Goal: Book appointment/travel/reservation

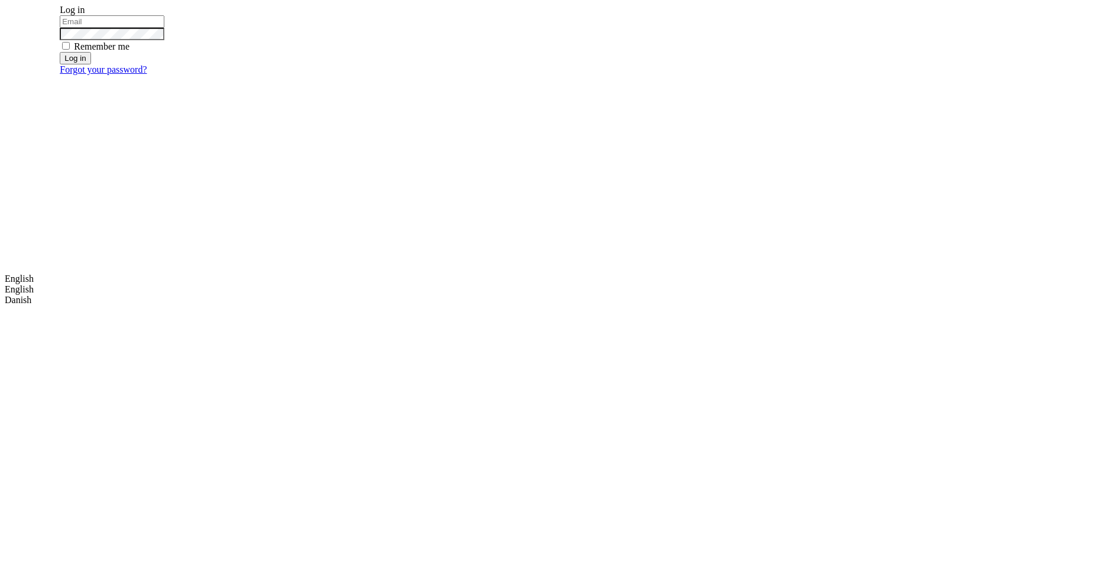
click at [164, 28] on input "email" at bounding box center [112, 21] width 105 height 12
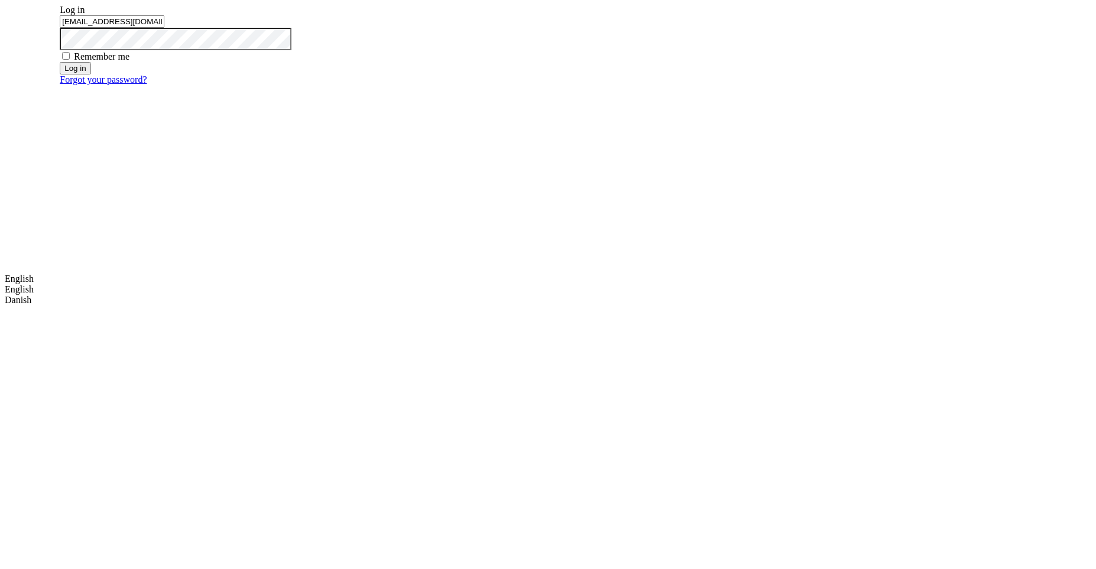
type input "m.dehtiar@mobidev.biz"
click at [90, 75] on button "Log in" at bounding box center [75, 68] width 31 height 12
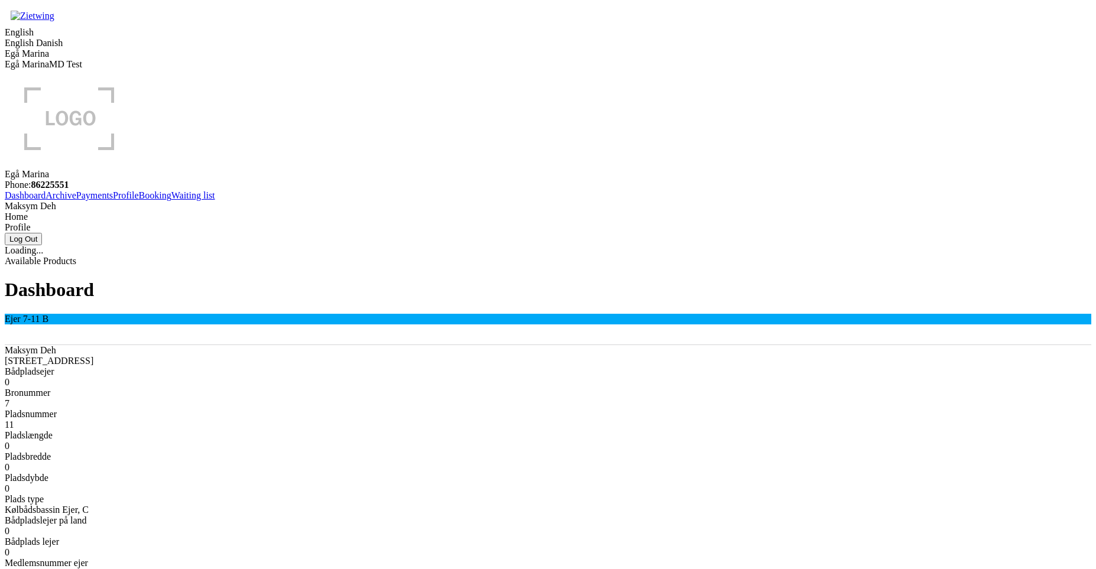
click at [139, 200] on link "Booking" at bounding box center [155, 195] width 33 height 10
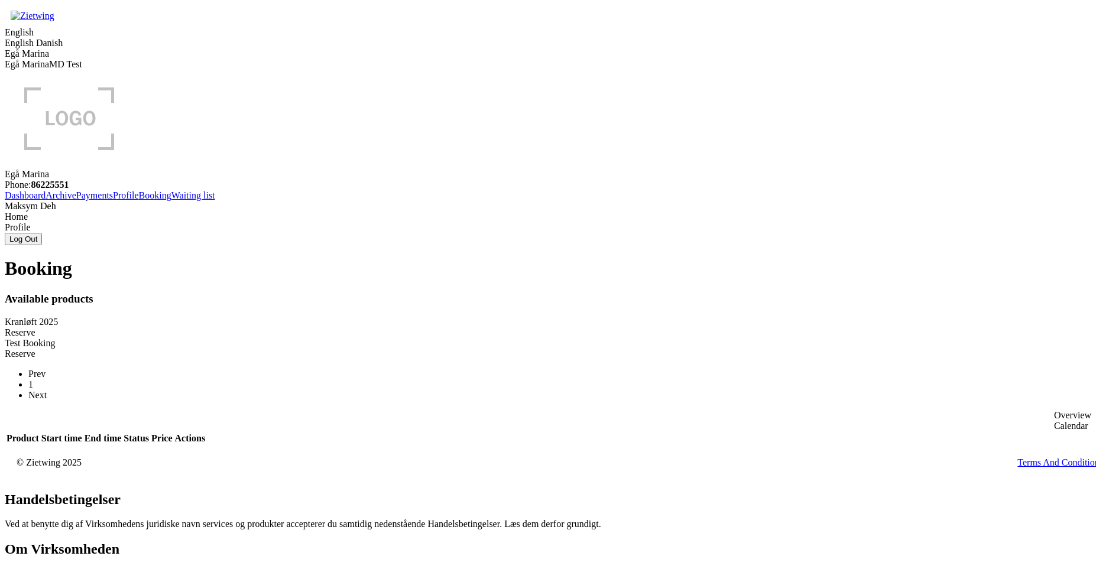
click at [390, 328] on div "Reserve" at bounding box center [548, 333] width 1087 height 11
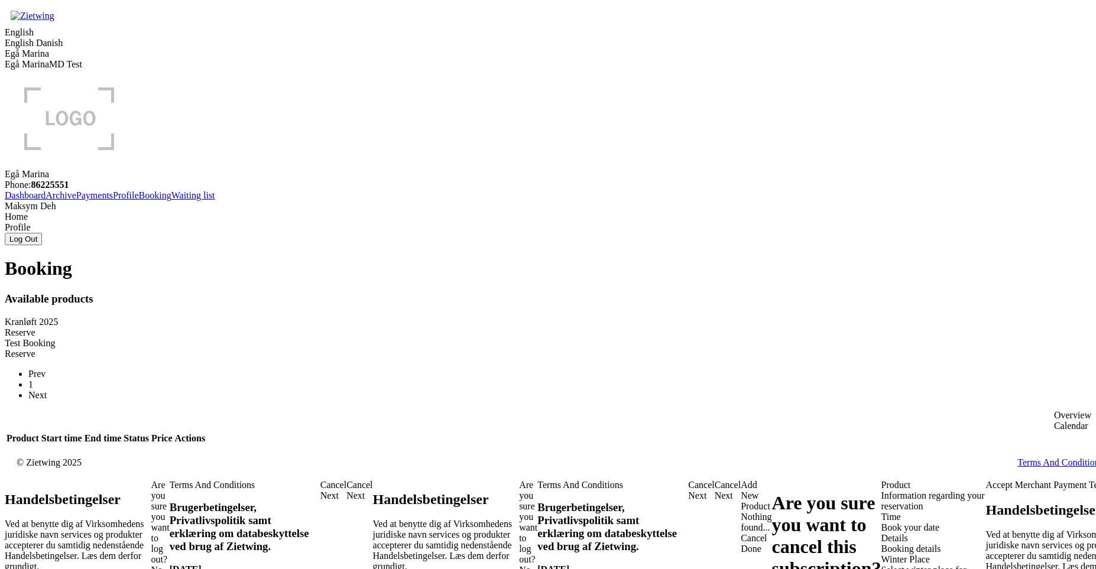
click at [882, 555] on div "Winter Place Select winter place for your boat" at bounding box center [934, 571] width 105 height 32
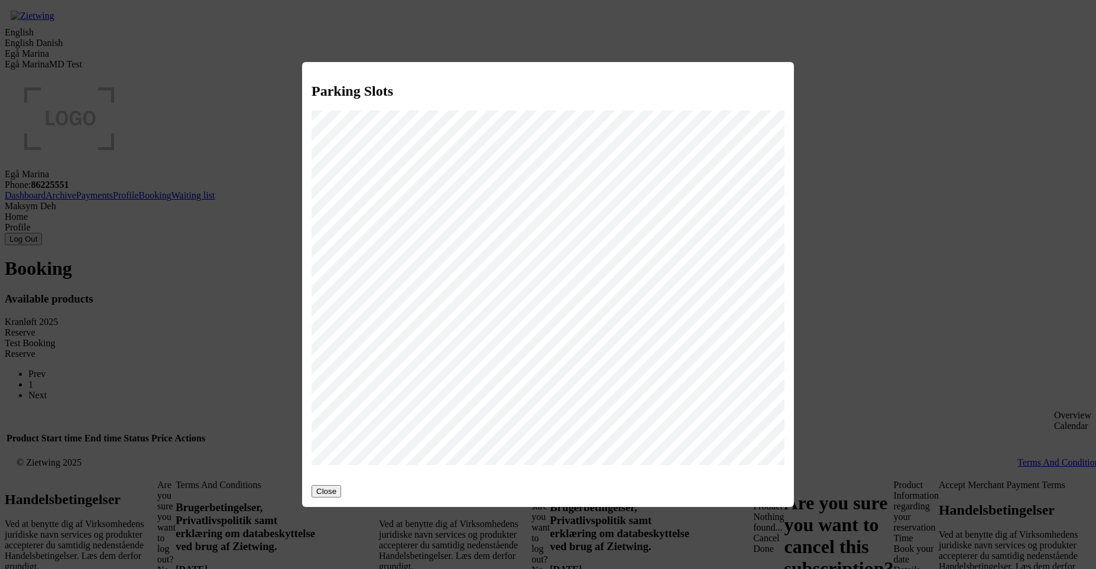
click at [332, 490] on button "Close" at bounding box center [327, 491] width 30 height 12
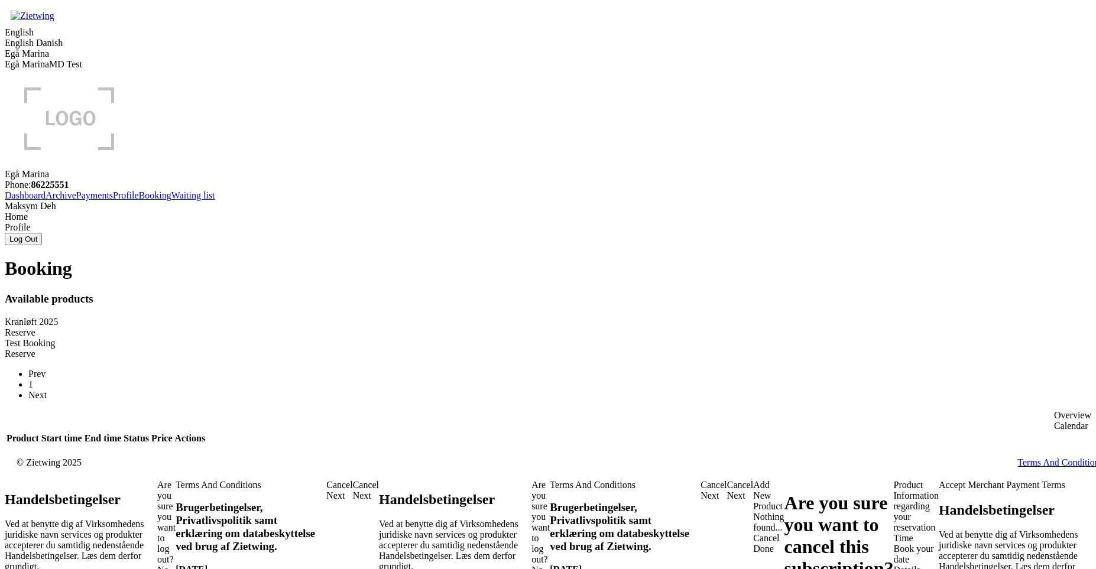
click at [894, 480] on div "Product" at bounding box center [916, 485] width 45 height 11
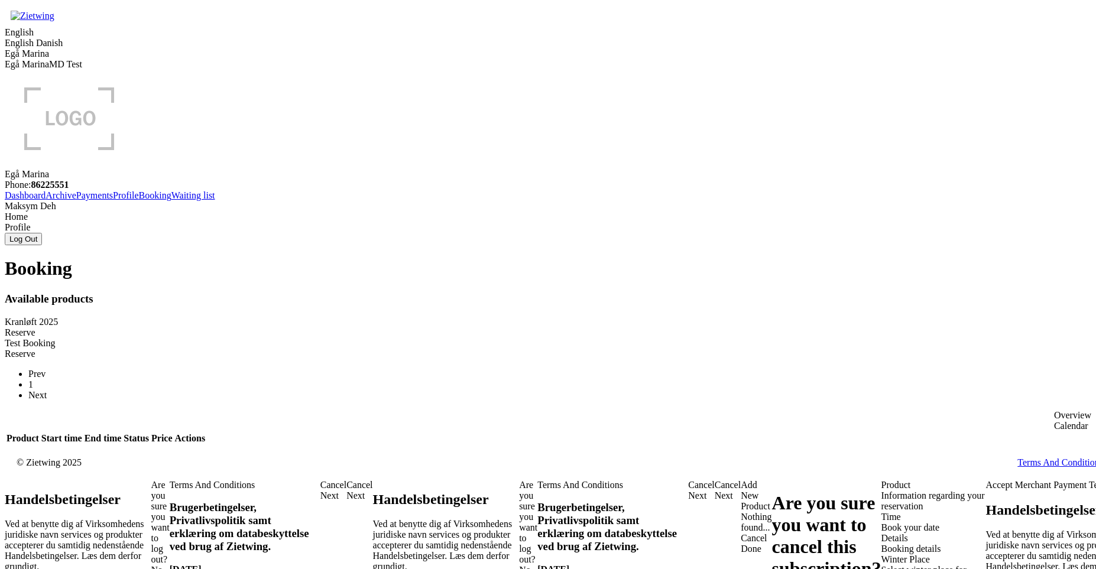
click at [882, 555] on div "Winter Place Select winter place for your boat" at bounding box center [934, 571] width 105 height 32
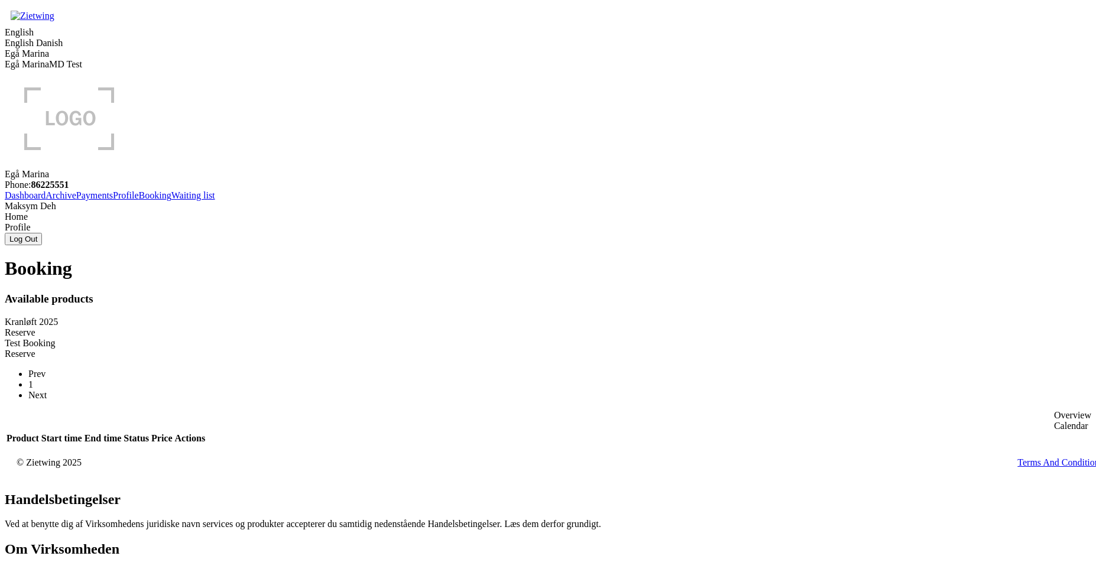
click at [415, 328] on div "Reserve" at bounding box center [548, 333] width 1087 height 11
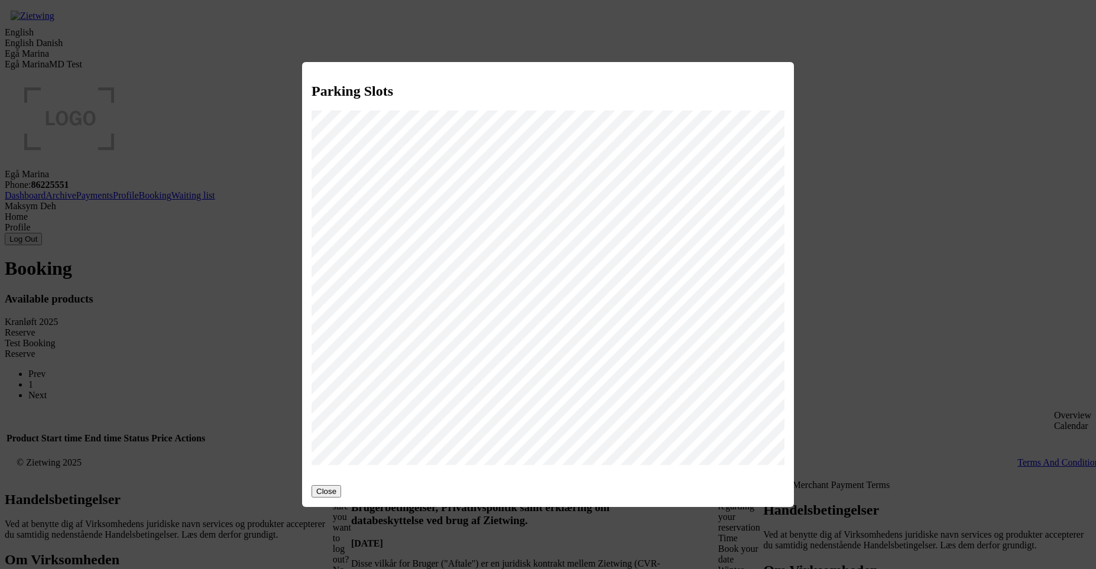
click at [331, 485] on button "Close" at bounding box center [327, 491] width 30 height 12
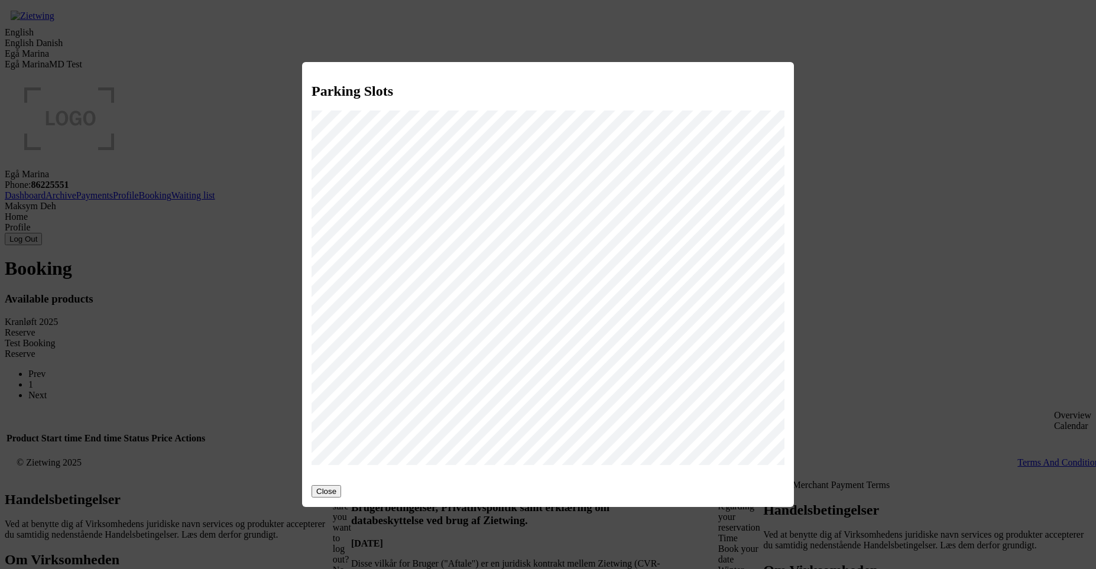
click at [332, 486] on button "Close" at bounding box center [327, 491] width 30 height 12
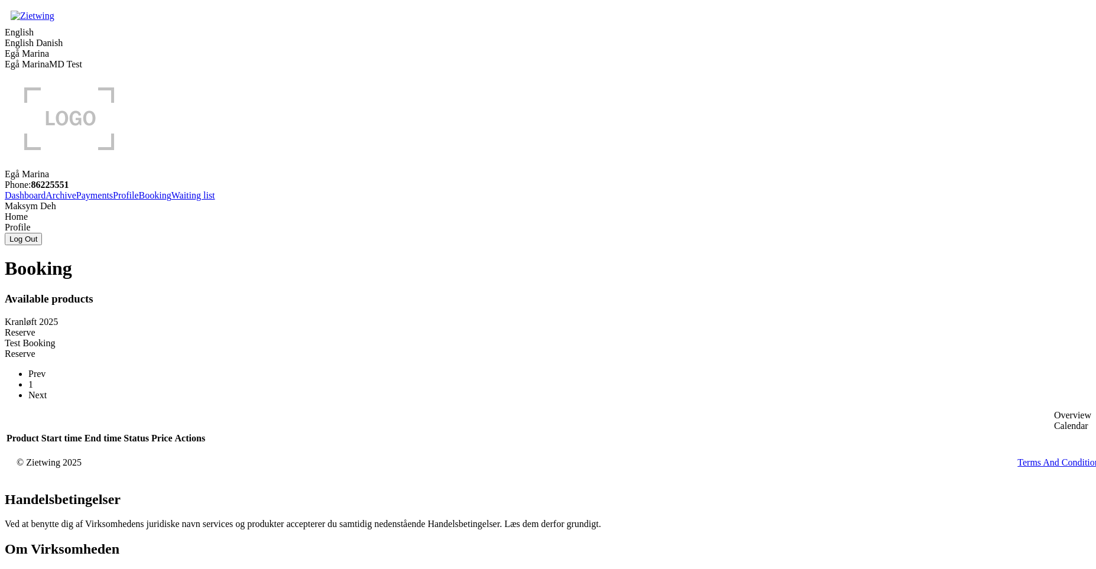
click at [416, 328] on div "Reserve" at bounding box center [548, 333] width 1087 height 11
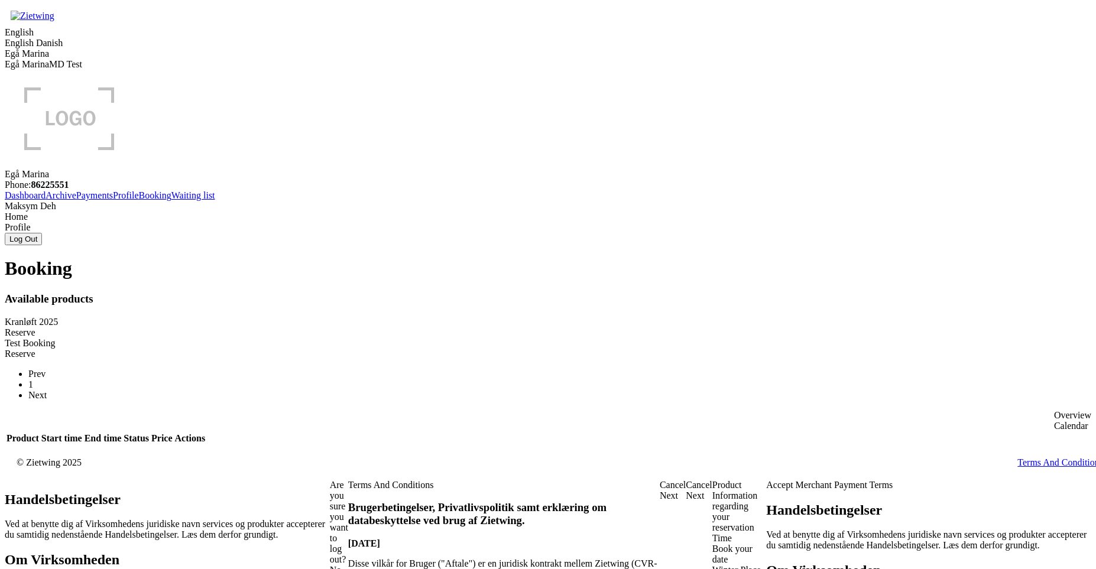
click at [712, 565] on div "Winter Place" at bounding box center [739, 570] width 54 height 11
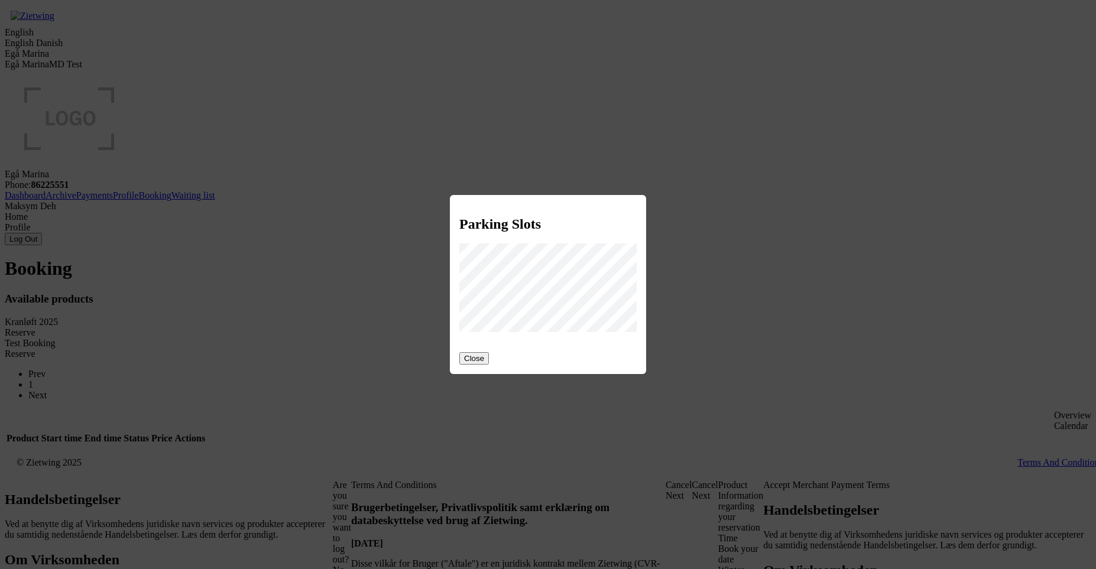
click at [481, 352] on button "Close" at bounding box center [474, 358] width 30 height 12
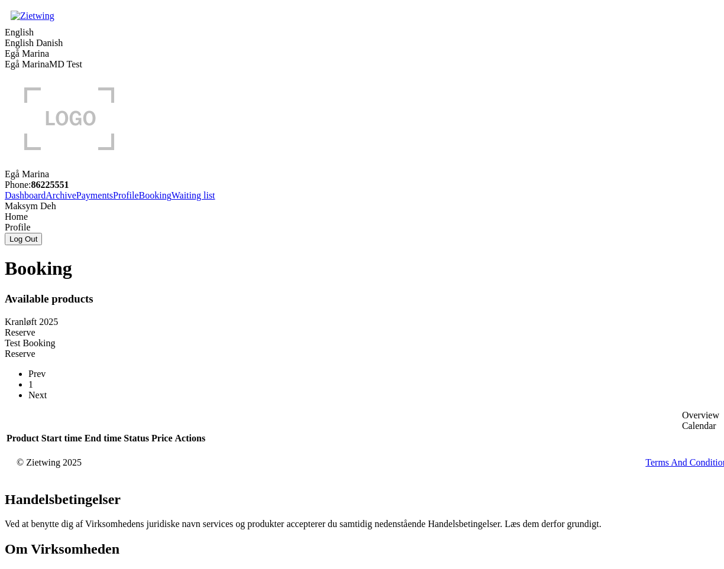
click at [297, 328] on div "Reserve" at bounding box center [362, 333] width 714 height 11
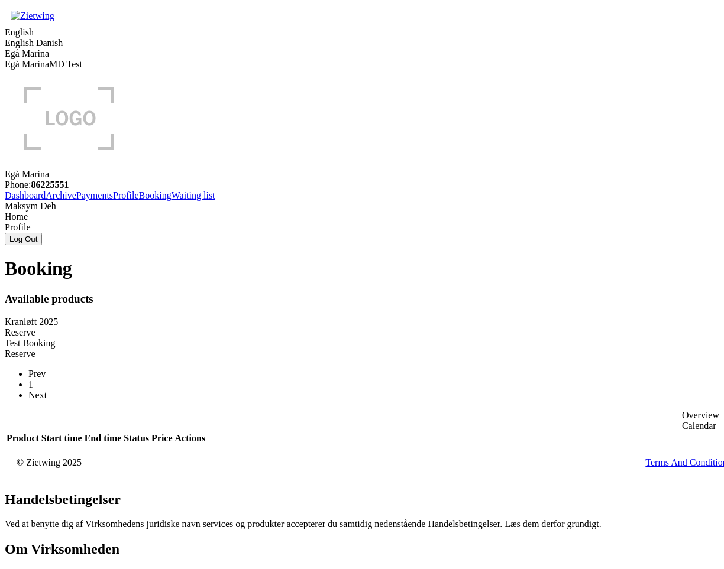
click at [305, 328] on div "Reserve" at bounding box center [362, 333] width 714 height 11
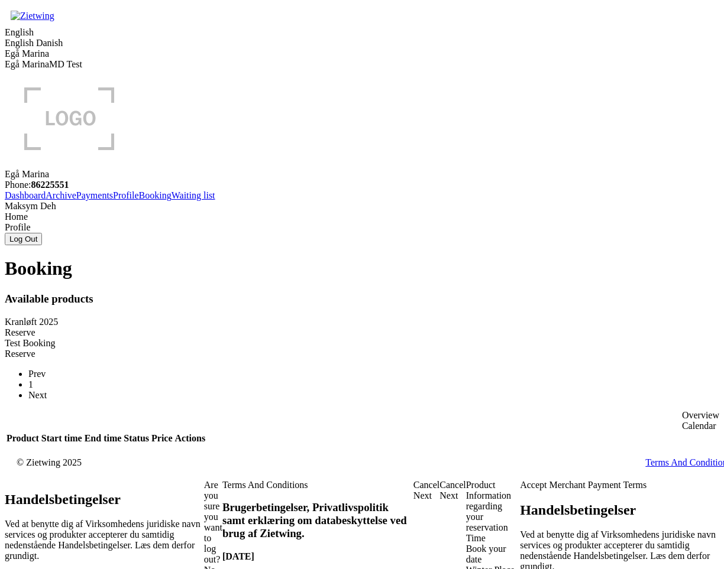
click at [466, 565] on div "Winter Place" at bounding box center [493, 570] width 54 height 11
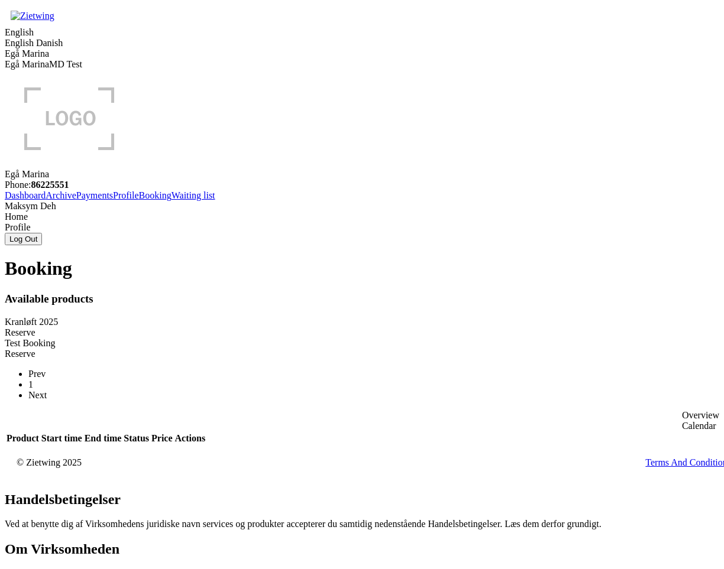
click at [297, 328] on div "Reserve" at bounding box center [362, 333] width 714 height 11
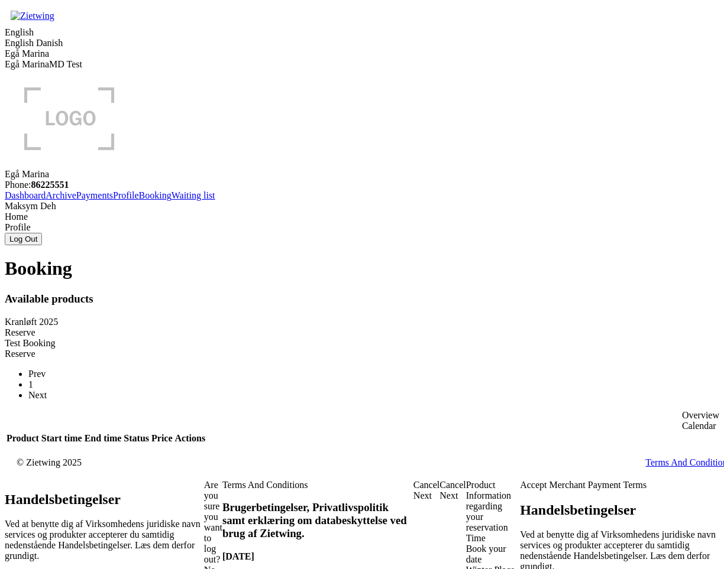
click at [466, 565] on div "Winter Place" at bounding box center [493, 570] width 54 height 11
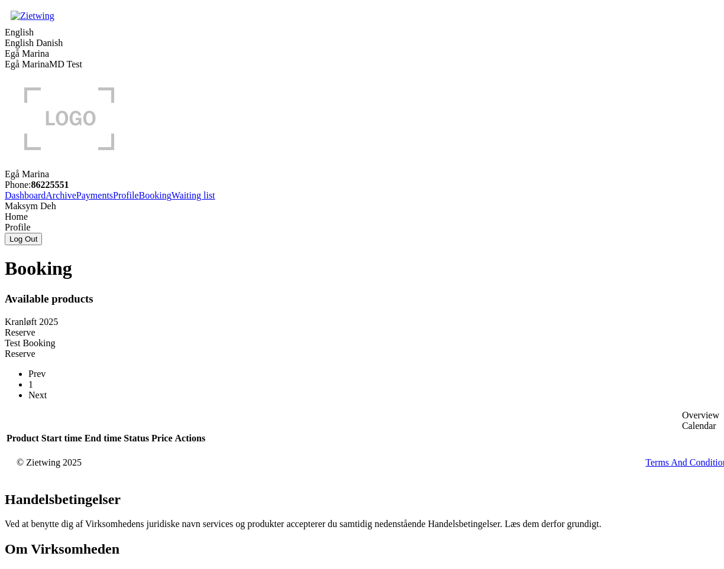
click at [306, 328] on div "Reserve" at bounding box center [362, 333] width 714 height 11
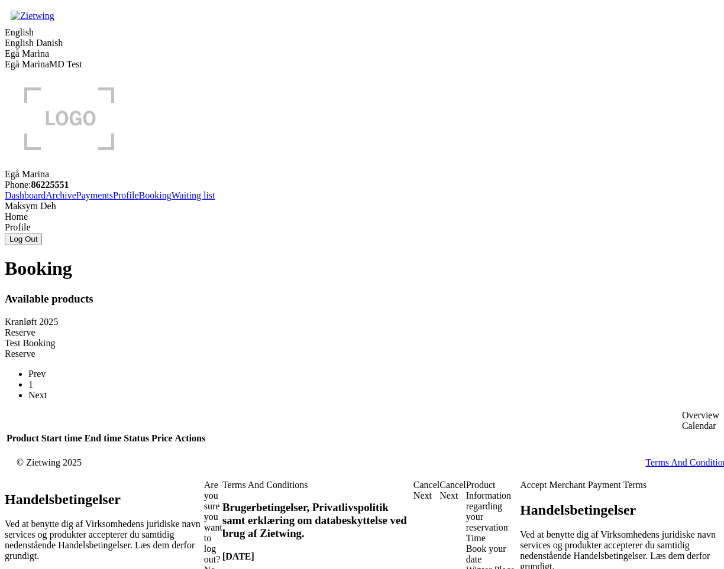
click at [466, 565] on div "Winter Place" at bounding box center [493, 570] width 54 height 11
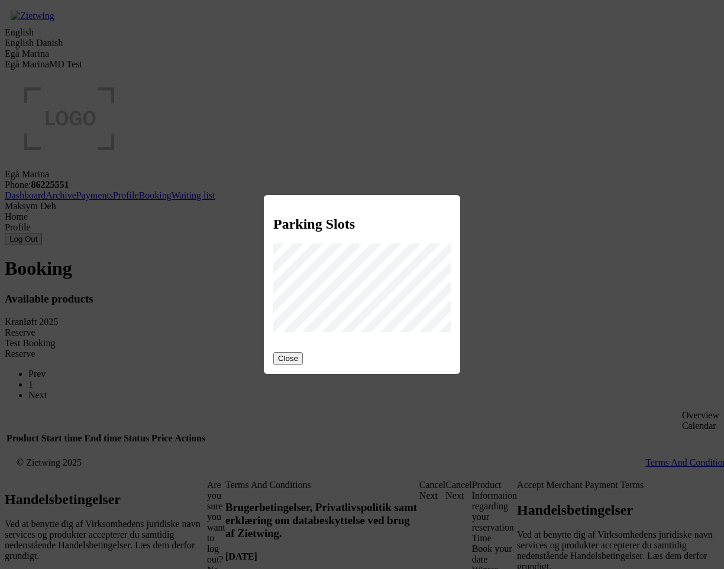
click at [282, 352] on button "Close" at bounding box center [288, 358] width 30 height 12
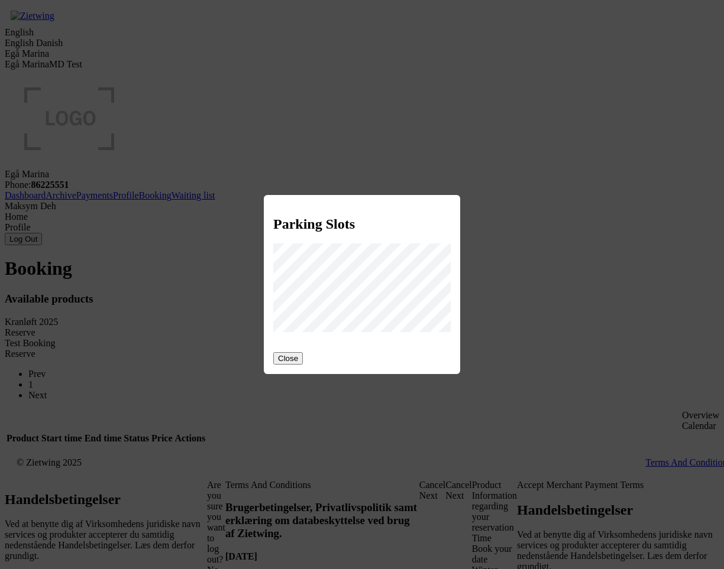
click at [291, 352] on button "Close" at bounding box center [288, 358] width 30 height 12
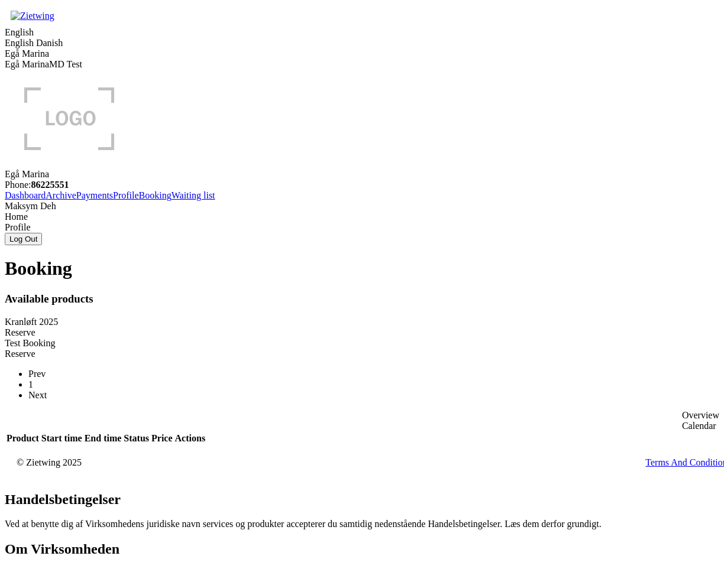
click at [295, 328] on div "Reserve" at bounding box center [362, 333] width 714 height 11
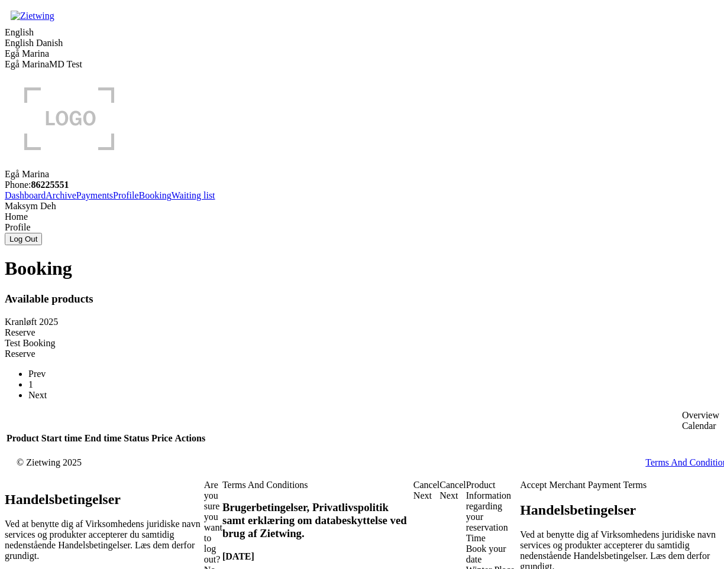
click at [466, 565] on div "Winter Place" at bounding box center [493, 570] width 54 height 11
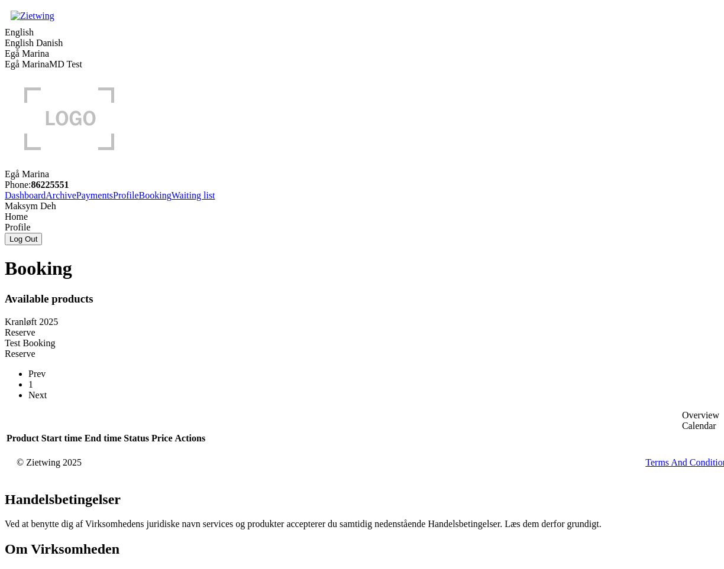
click at [296, 328] on div "Reserve" at bounding box center [362, 333] width 714 height 11
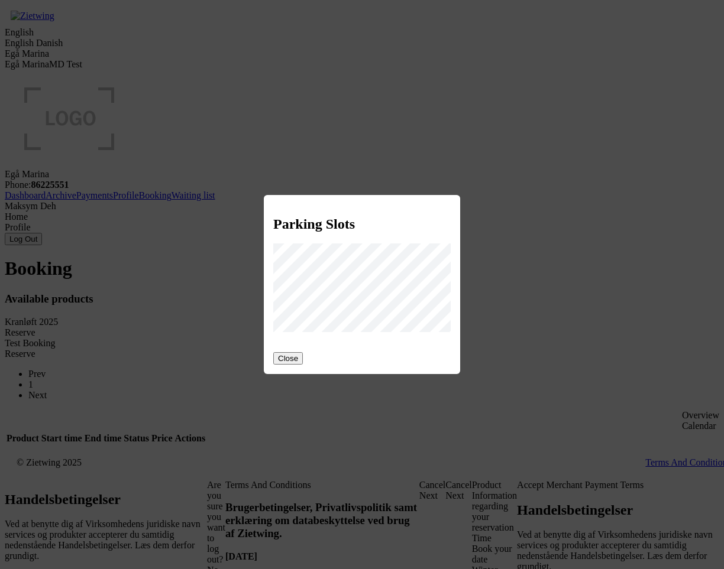
click at [292, 352] on button "Close" at bounding box center [288, 358] width 30 height 12
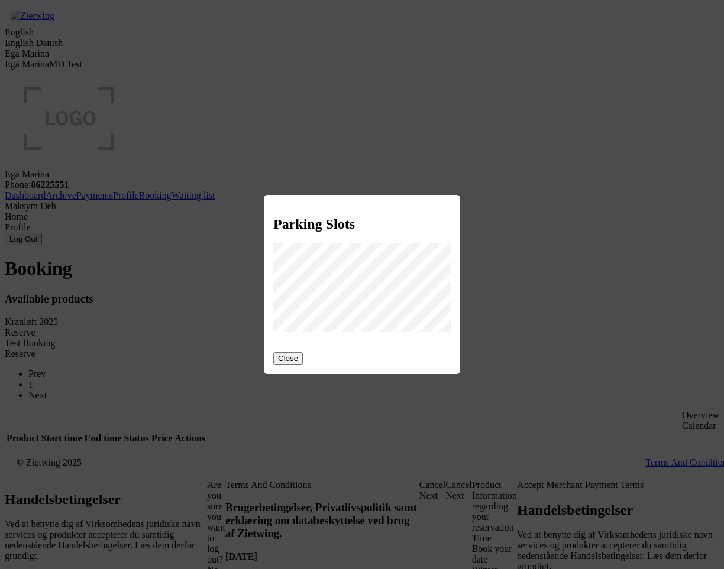
click at [292, 357] on button "Close" at bounding box center [288, 358] width 30 height 12
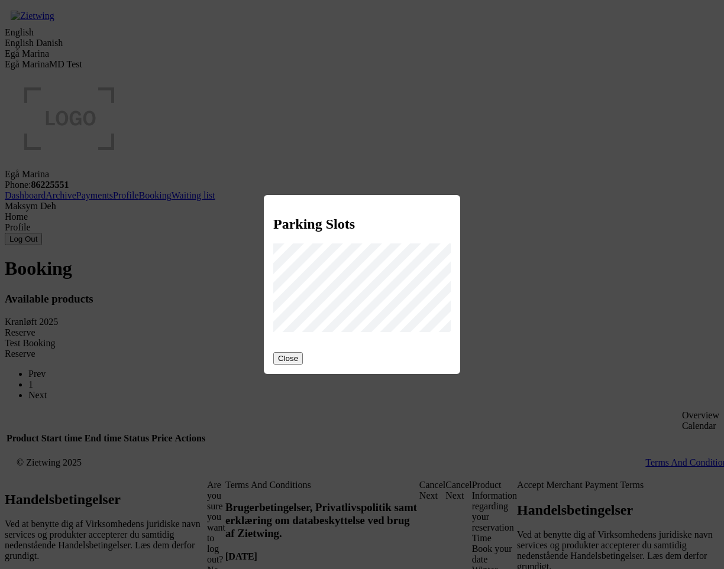
click at [292, 352] on button "Close" at bounding box center [288, 358] width 30 height 12
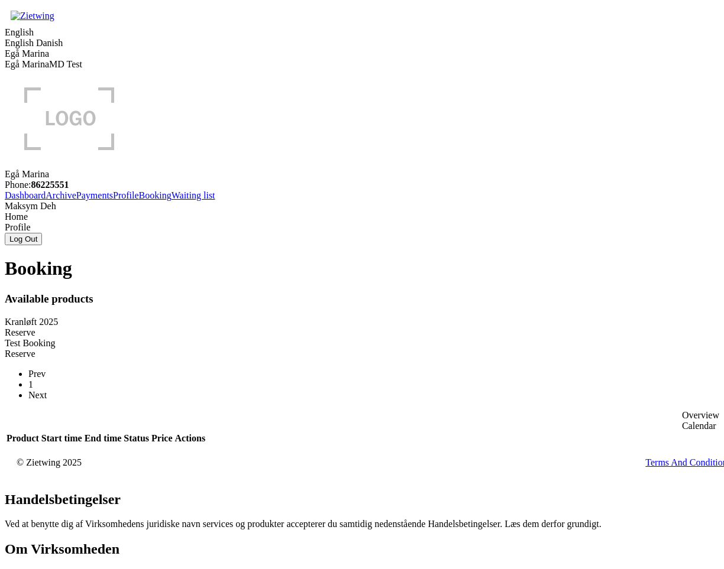
click at [298, 328] on div "Reserve" at bounding box center [362, 333] width 714 height 11
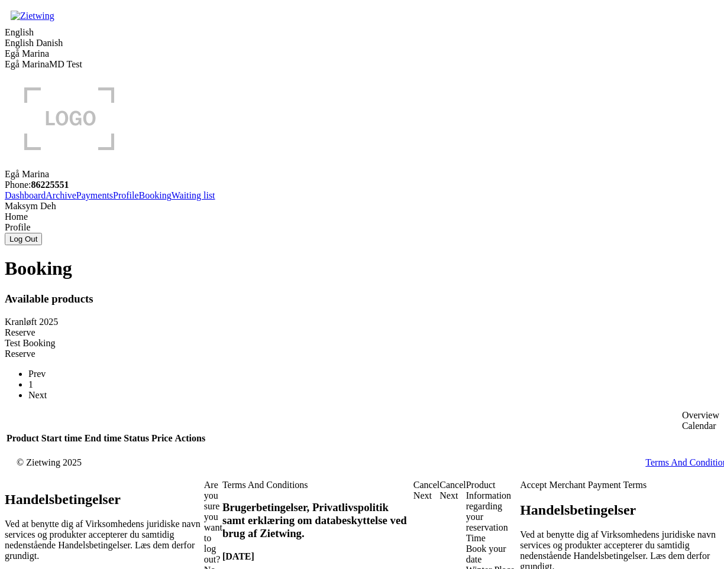
click at [466, 565] on div "Winter Place" at bounding box center [493, 570] width 54 height 11
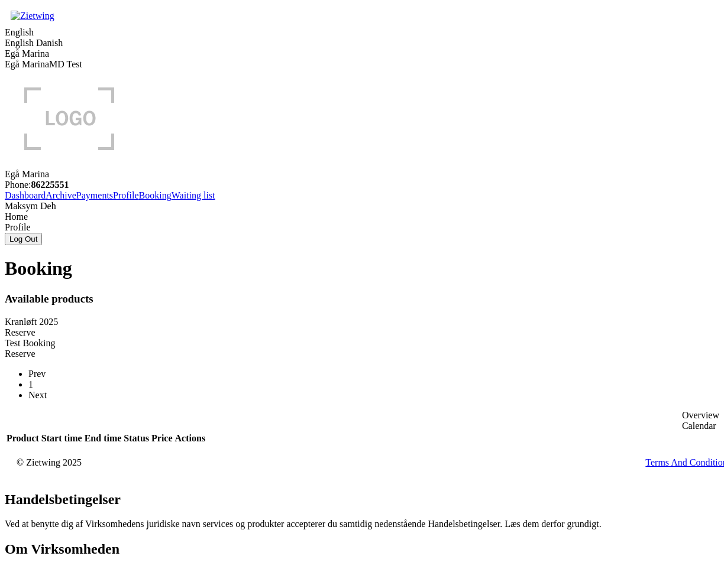
click at [307, 328] on div "Reserve" at bounding box center [362, 333] width 714 height 11
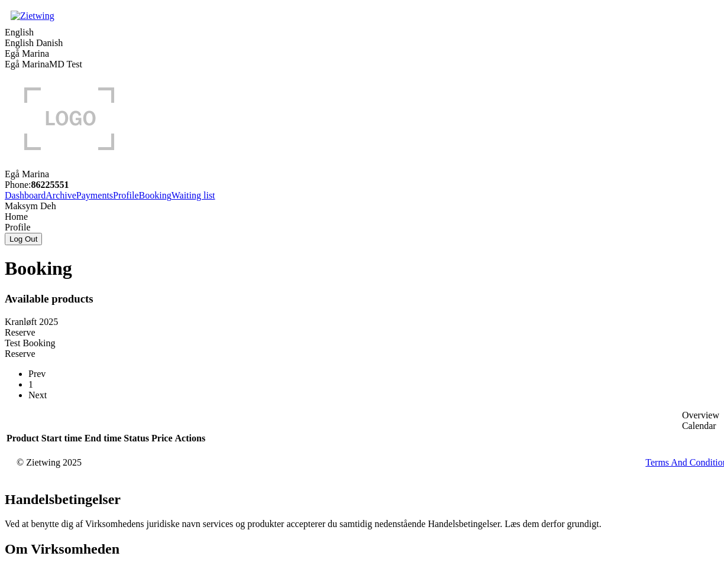
click at [314, 328] on div "Reserve" at bounding box center [362, 333] width 714 height 11
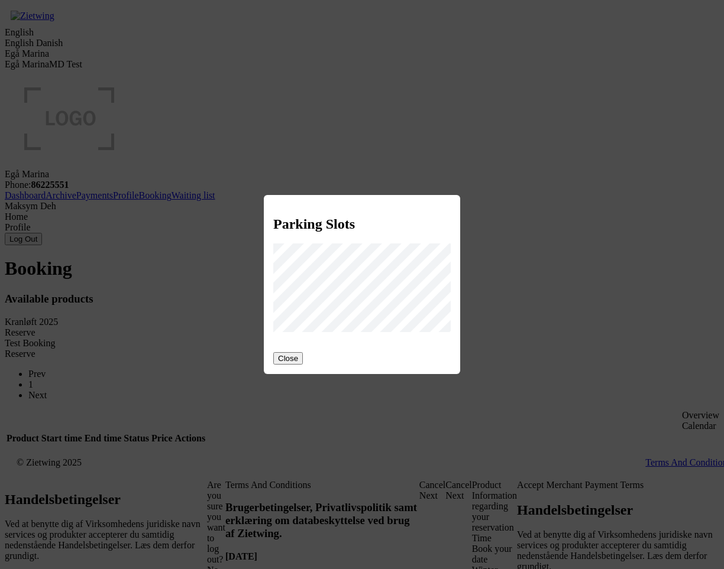
click at [289, 353] on button "Close" at bounding box center [288, 358] width 30 height 12
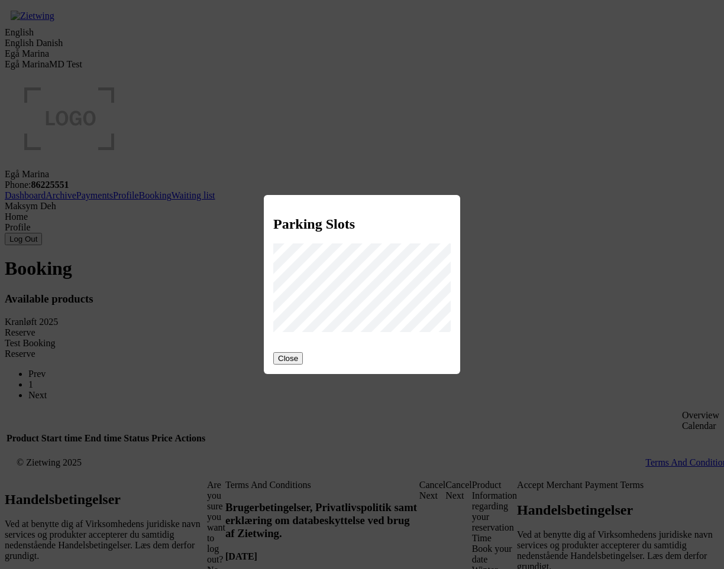
click at [270, 365] on div "Parking Slots Close" at bounding box center [362, 285] width 196 height 180
click at [273, 352] on button "Close" at bounding box center [288, 358] width 30 height 12
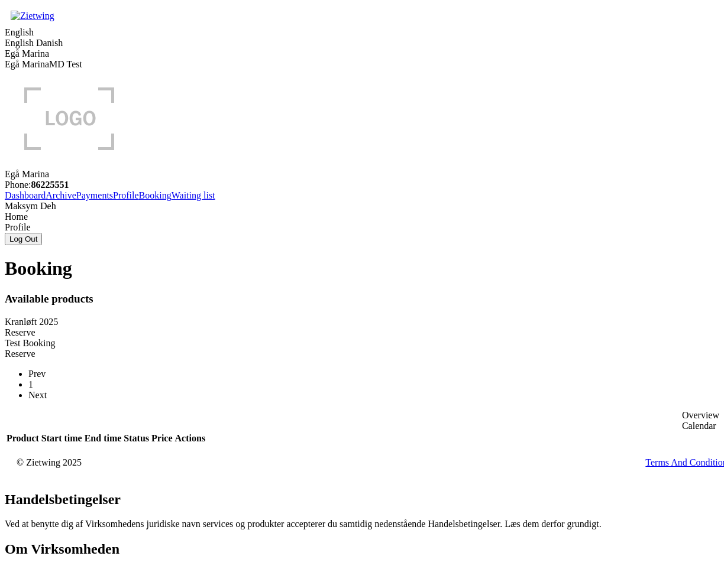
click at [289, 328] on div "Reserve" at bounding box center [362, 333] width 714 height 11
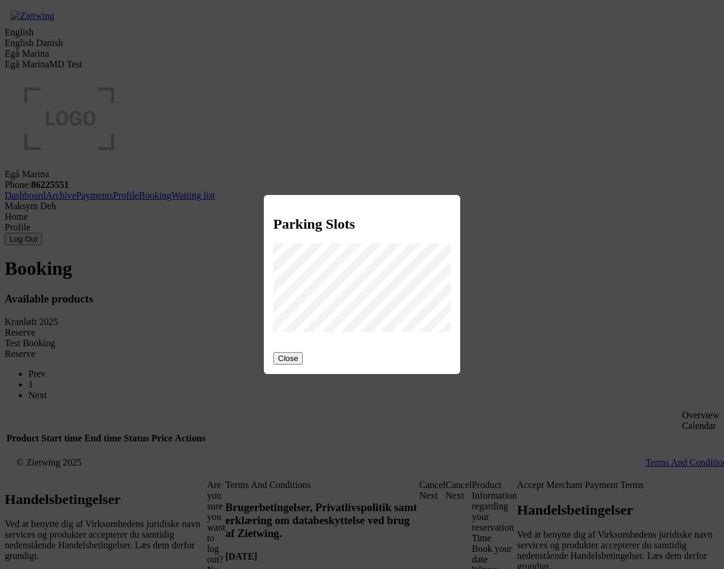
click at [286, 355] on button "Close" at bounding box center [288, 358] width 30 height 12
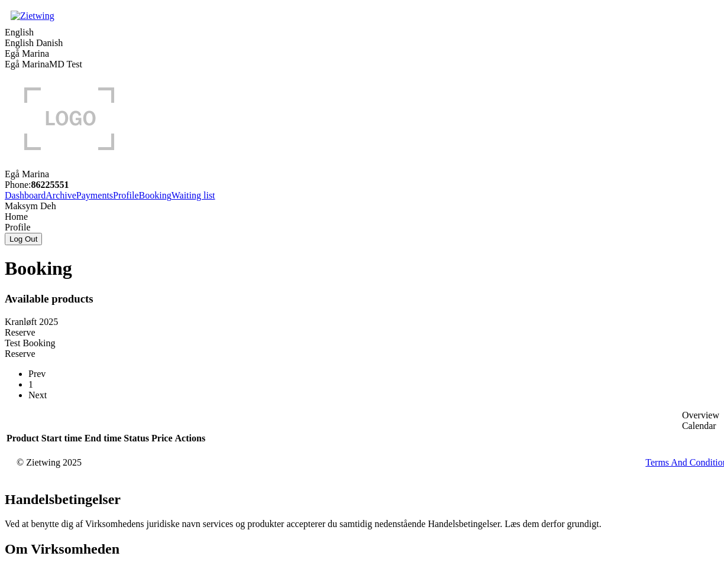
click at [305, 328] on div "Reserve" at bounding box center [362, 333] width 714 height 11
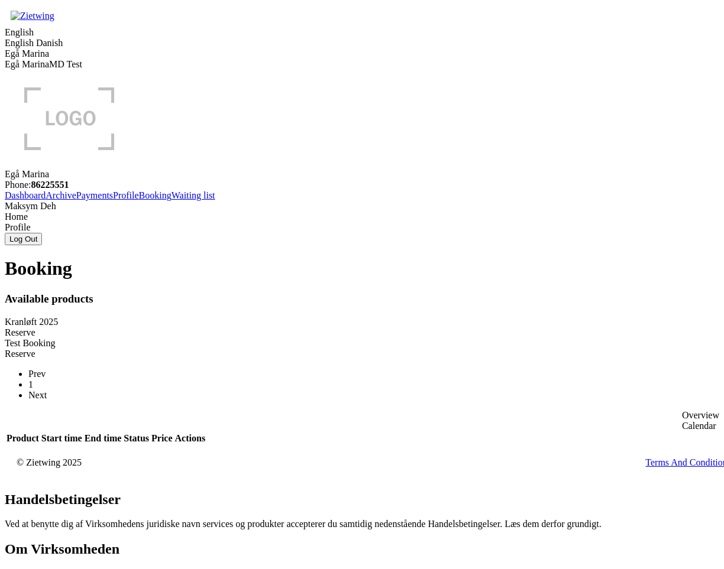
click at [303, 328] on div "Reserve" at bounding box center [362, 333] width 714 height 11
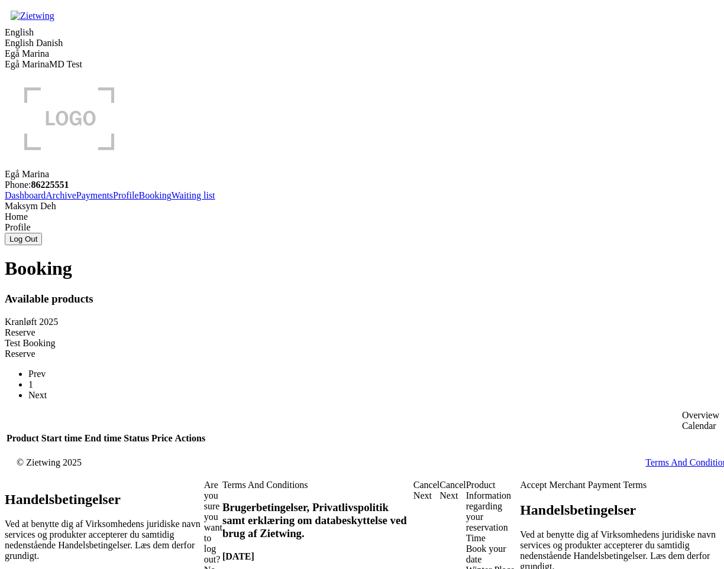
click at [466, 565] on div "Winter Place" at bounding box center [493, 570] width 54 height 11
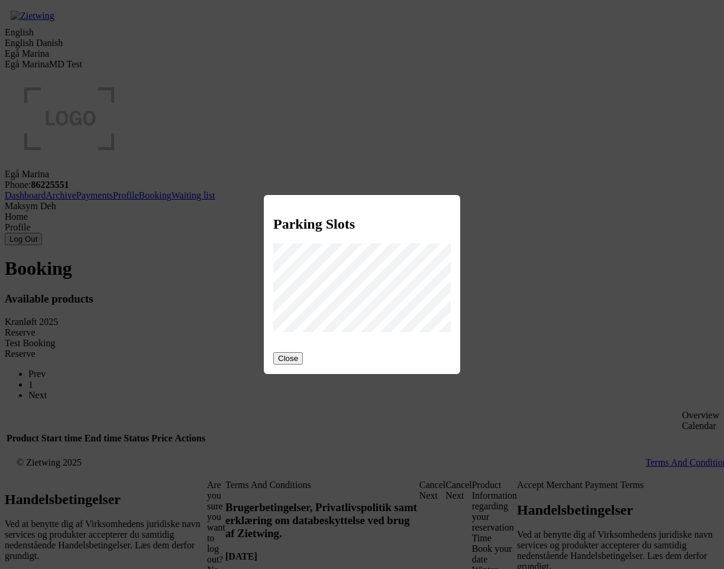
click at [291, 352] on button "Close" at bounding box center [288, 358] width 30 height 12
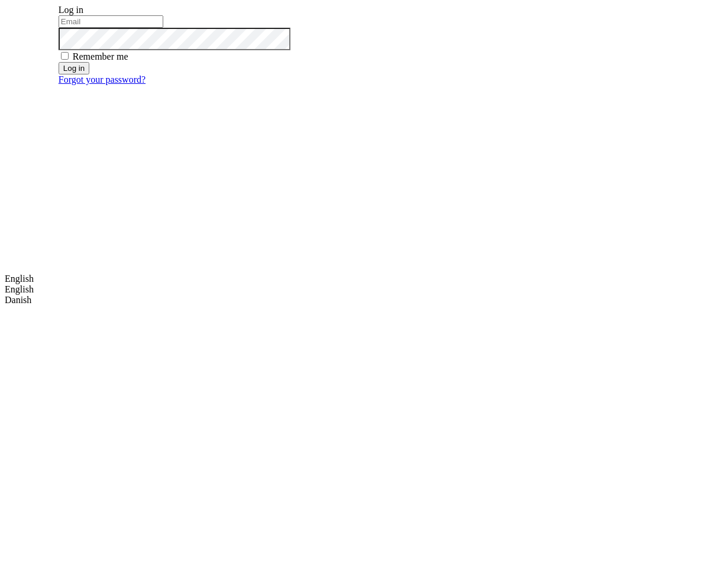
click at [163, 28] on input "email" at bounding box center [111, 21] width 105 height 12
type input "m.dehtiar@mobidev.biz"
click at [89, 75] on button "Log in" at bounding box center [74, 68] width 31 height 12
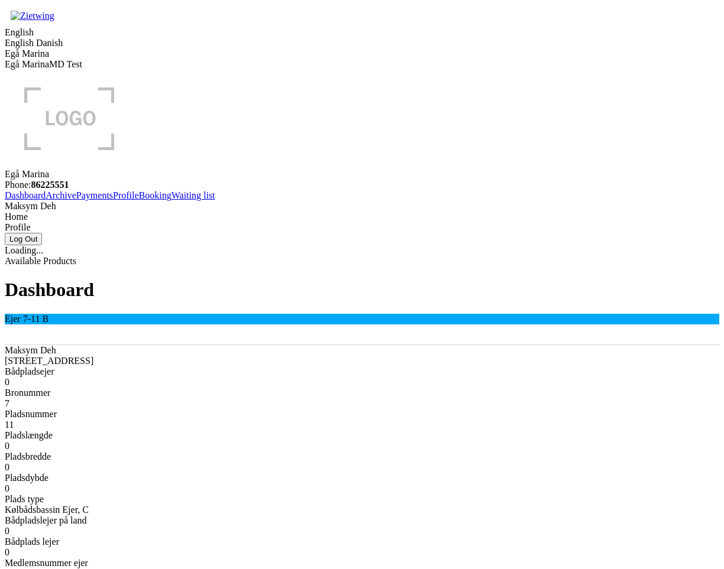
click at [139, 200] on link "Booking" at bounding box center [155, 195] width 33 height 10
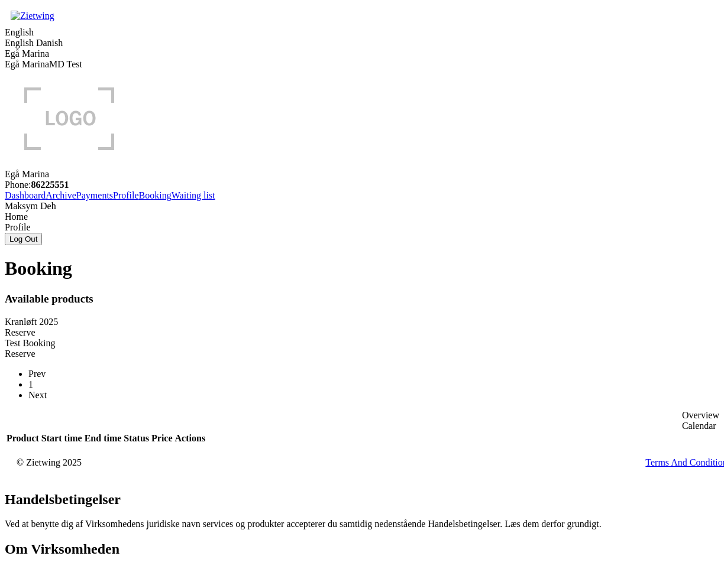
click at [274, 328] on div "Reserve" at bounding box center [362, 333] width 714 height 11
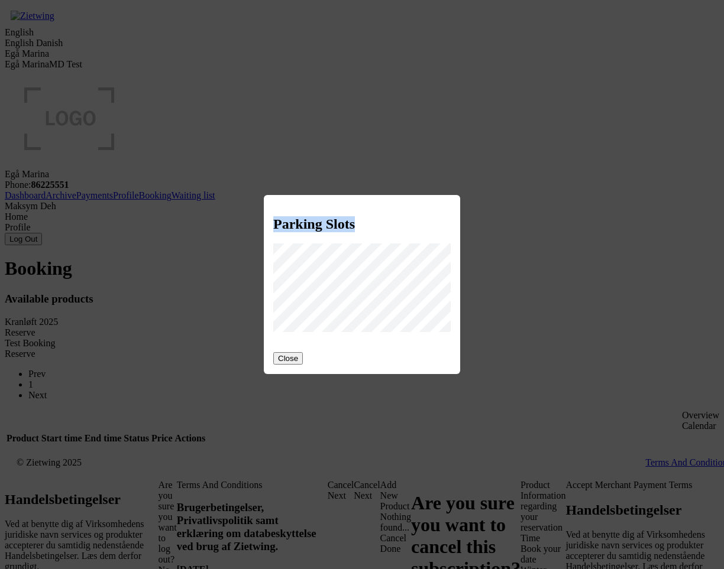
drag, startPoint x: 274, startPoint y: 219, endPoint x: 355, endPoint y: 221, distance: 81.6
click at [355, 221] on h2 "Parking Slots" at bounding box center [361, 224] width 177 height 16
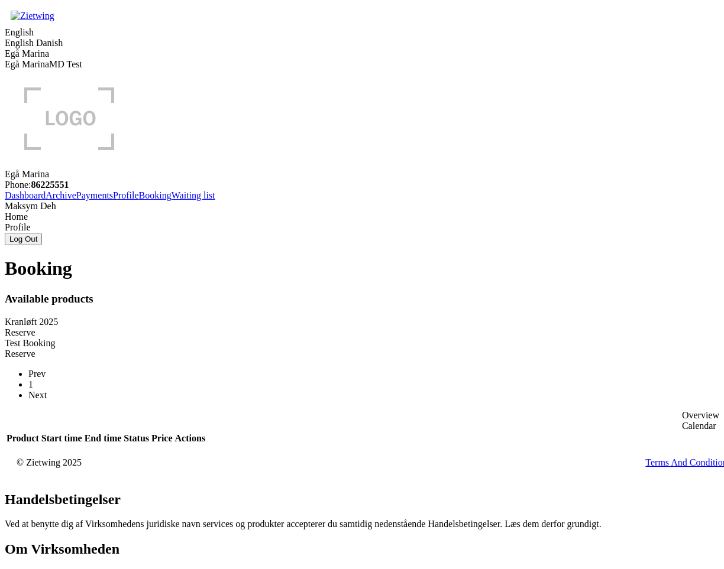
click at [285, 328] on div "Reserve" at bounding box center [362, 333] width 714 height 11
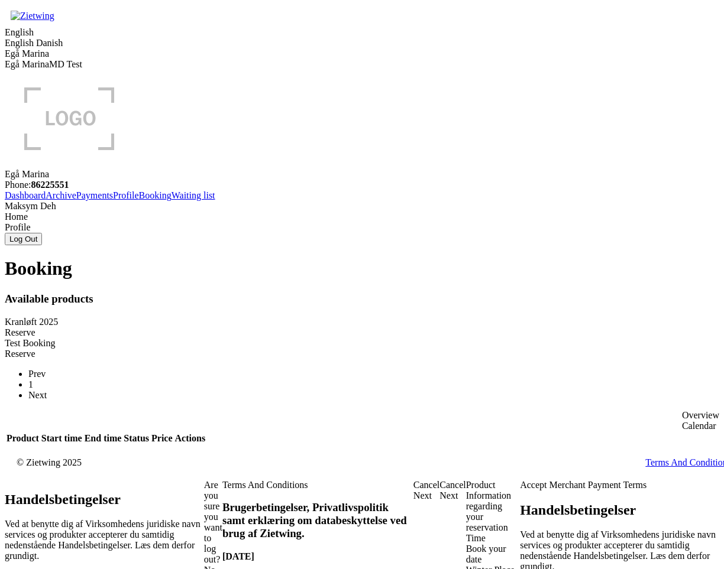
click at [466, 565] on div "Winter Place" at bounding box center [493, 570] width 54 height 11
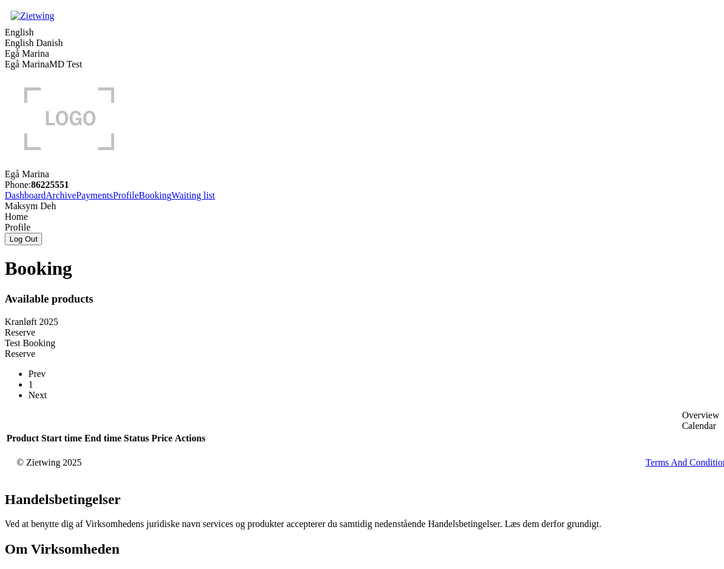
click at [310, 328] on div "Reserve" at bounding box center [362, 333] width 714 height 11
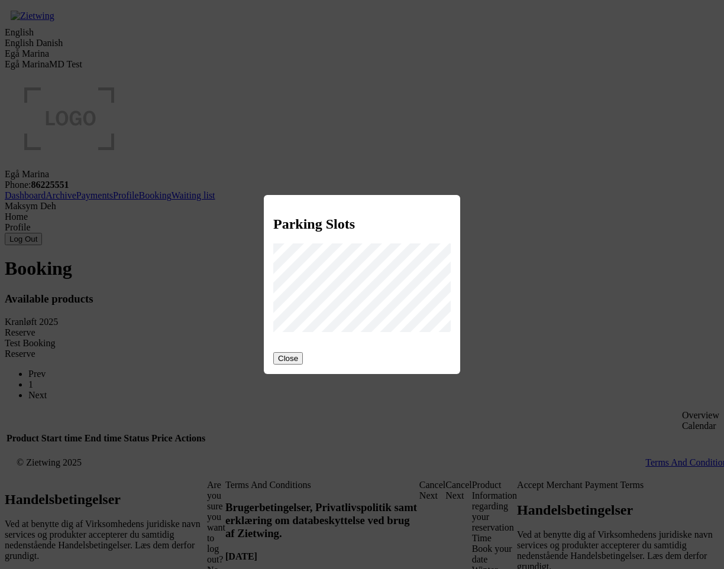
click at [296, 353] on button "Close" at bounding box center [288, 358] width 30 height 12
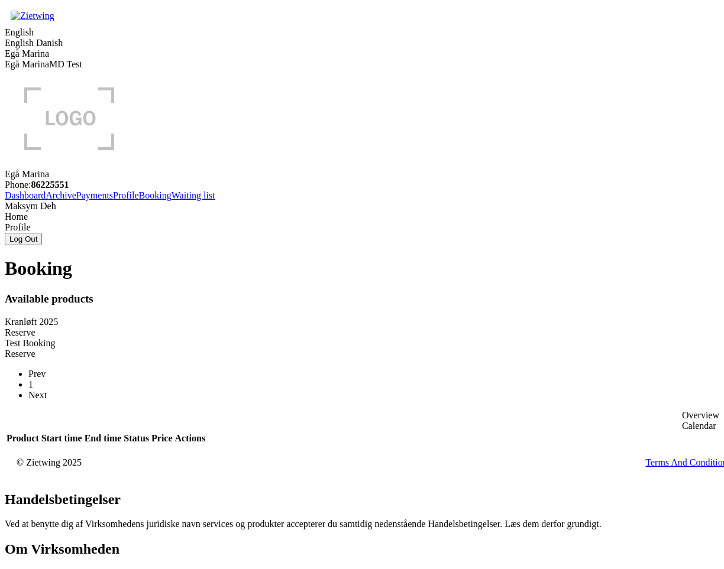
click at [270, 328] on div "Reserve" at bounding box center [362, 333] width 714 height 11
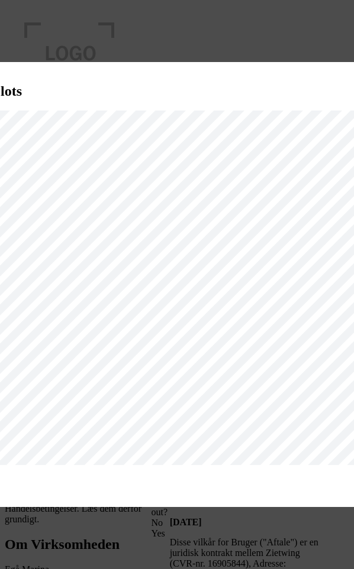
click at [261, 472] on div "Parking Slots Close" at bounding box center [177, 285] width 492 height 446
click at [111, 491] on div "Parking Slots Close" at bounding box center [177, 285] width 492 height 446
click at [101, 561] on div "Parking Slots Close" at bounding box center [177, 284] width 354 height 569
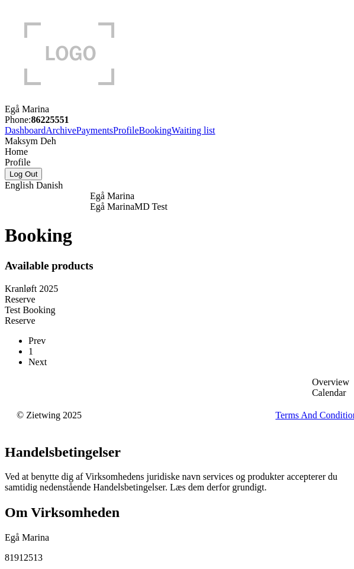
click at [201, 294] on div "Reserve" at bounding box center [177, 299] width 344 height 11
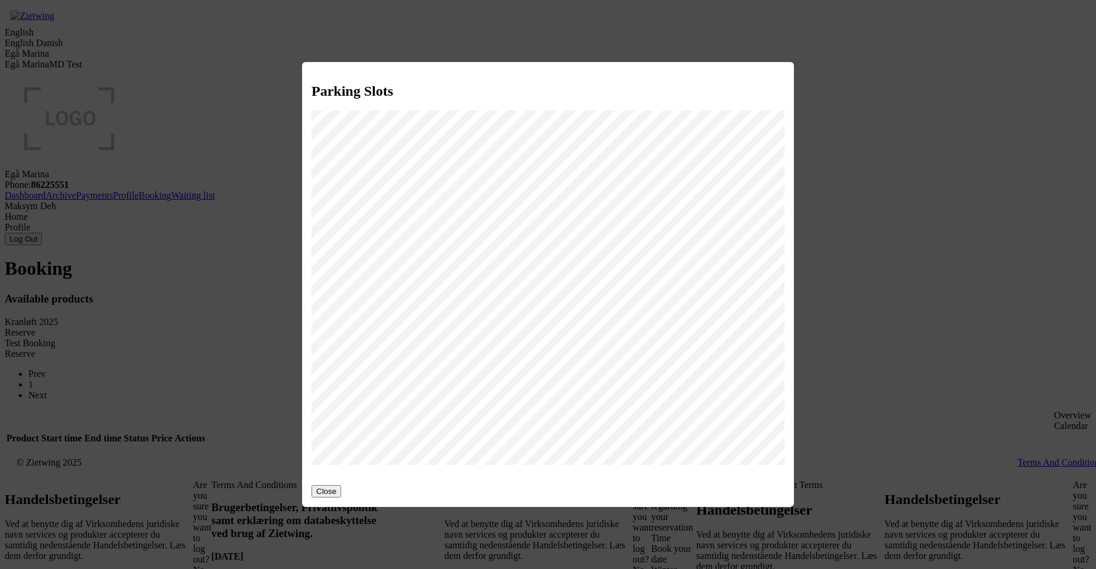
click at [325, 487] on button "Close" at bounding box center [327, 491] width 30 height 12
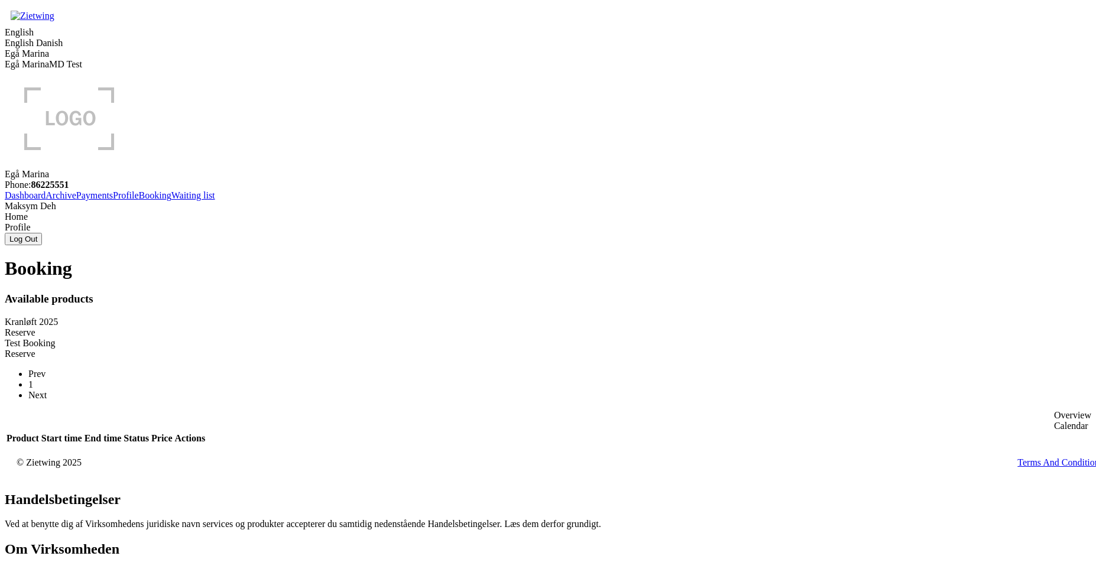
click at [438, 328] on div "Reserve" at bounding box center [548, 333] width 1087 height 11
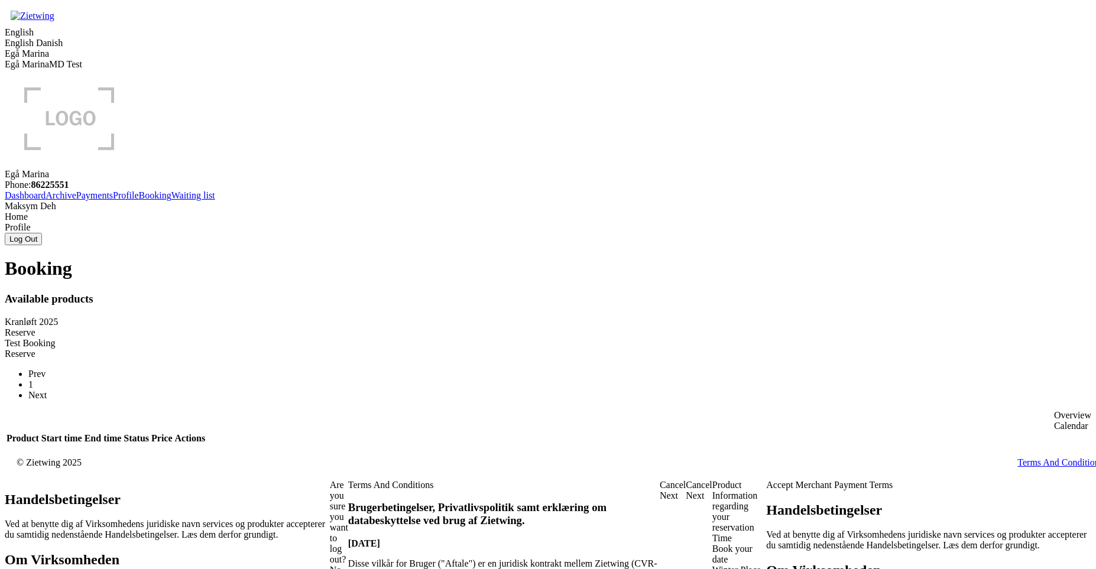
click at [712, 565] on div "Winter Place" at bounding box center [739, 570] width 54 height 11
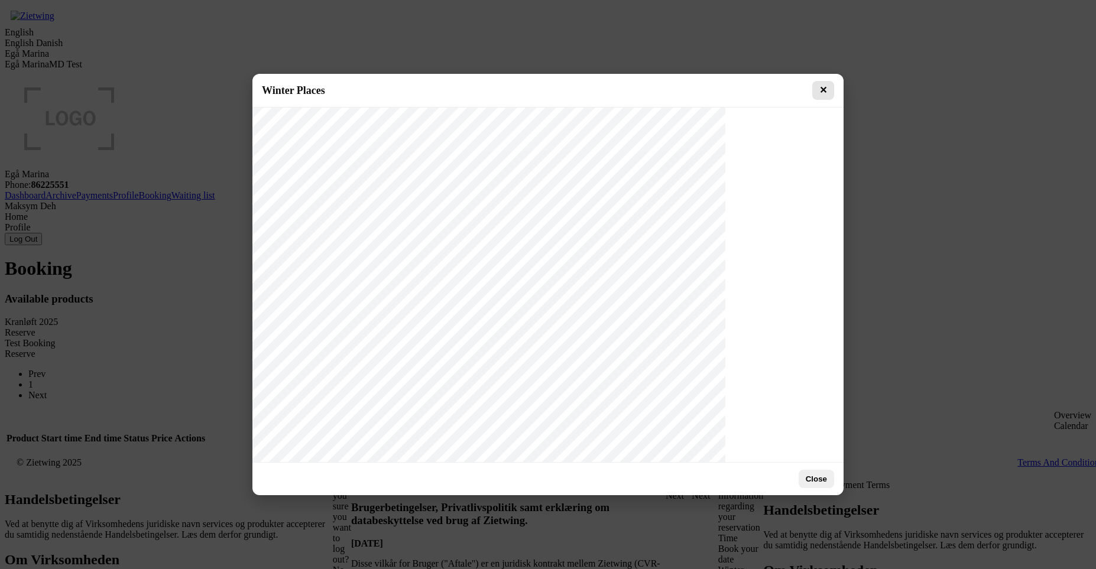
click at [831, 93] on button "✕" at bounding box center [823, 90] width 22 height 19
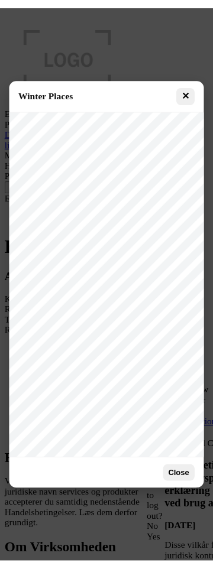
scroll to position [46, 0]
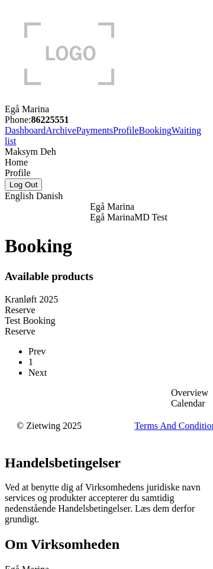
click at [109, 305] on div "Reserve" at bounding box center [106, 310] width 203 height 11
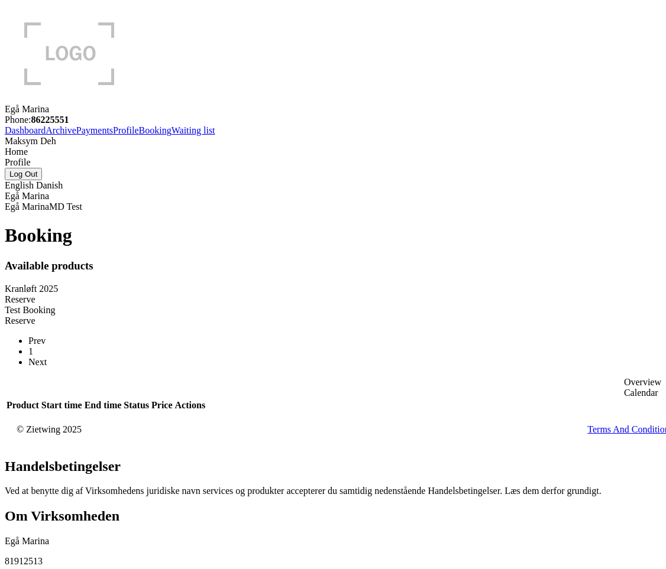
drag, startPoint x: 0, startPoint y: 0, endPoint x: 290, endPoint y: 187, distance: 345.1
click at [199, 294] on div "Reserve" at bounding box center [333, 299] width 656 height 11
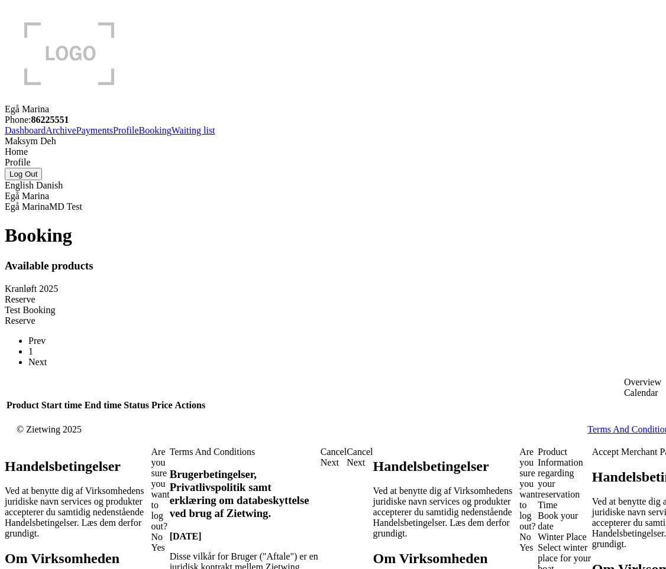
click at [537, 543] on div "Select winter place for your boat" at bounding box center [564, 559] width 54 height 32
